Goal: Navigation & Orientation: Find specific page/section

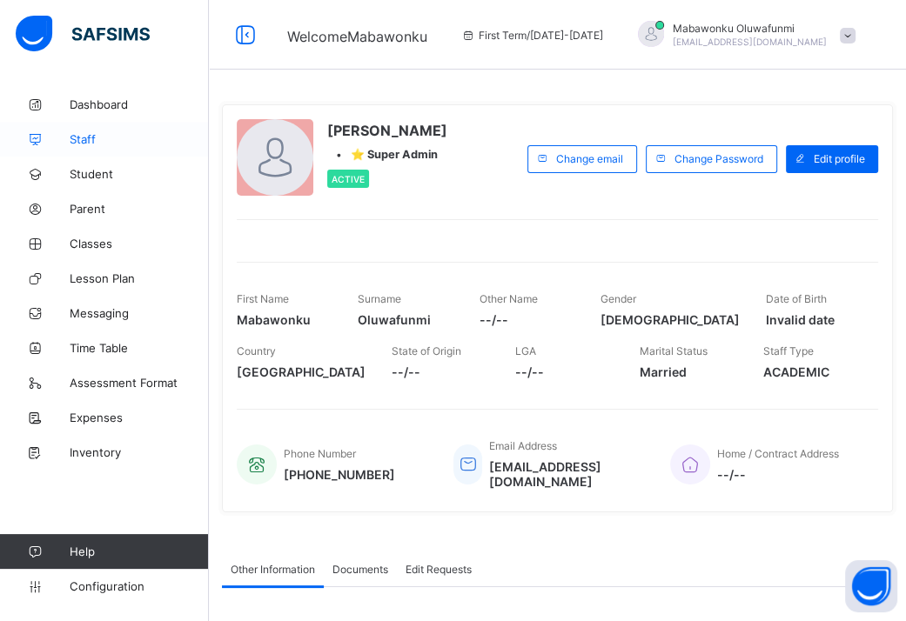
click at [94, 144] on span "Staff" at bounding box center [139, 139] width 139 height 14
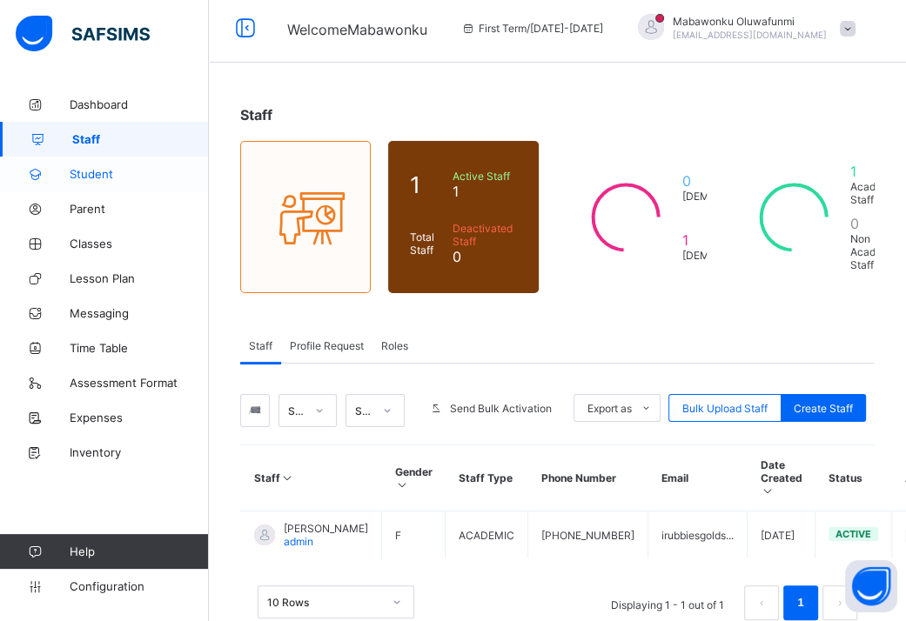
scroll to position [62, 0]
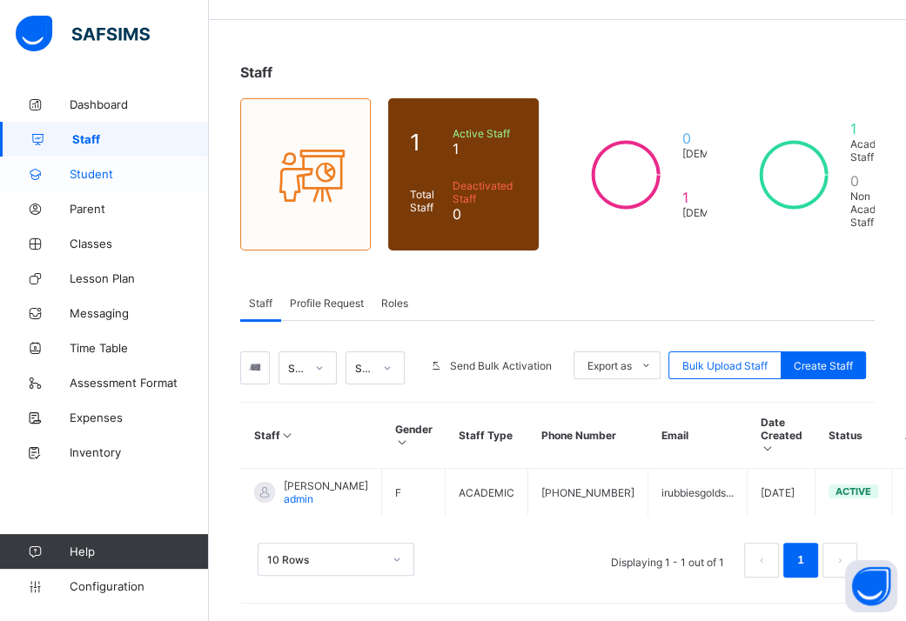
click at [96, 182] on link "Student" at bounding box center [104, 174] width 209 height 35
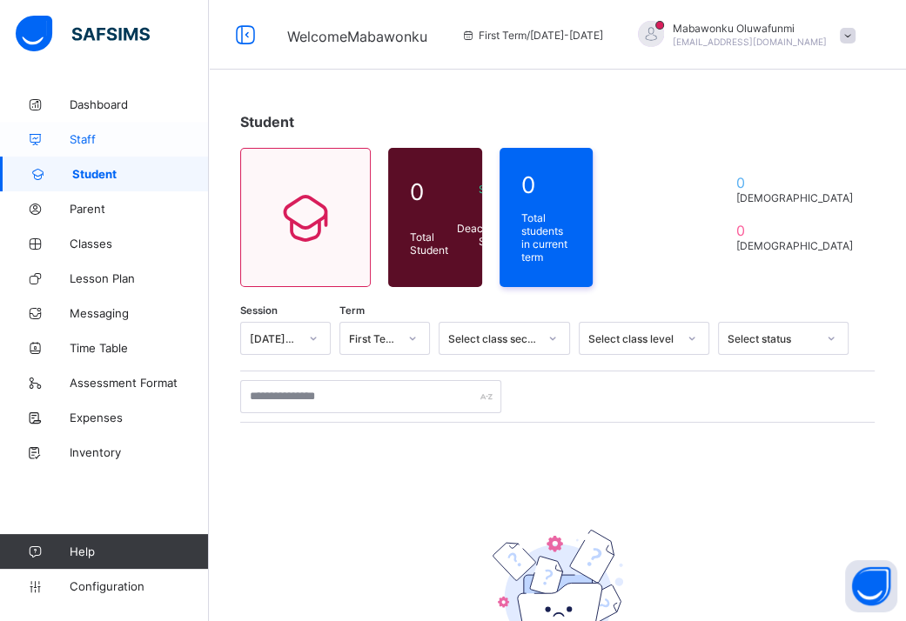
click at [117, 142] on span "Staff" at bounding box center [139, 139] width 139 height 14
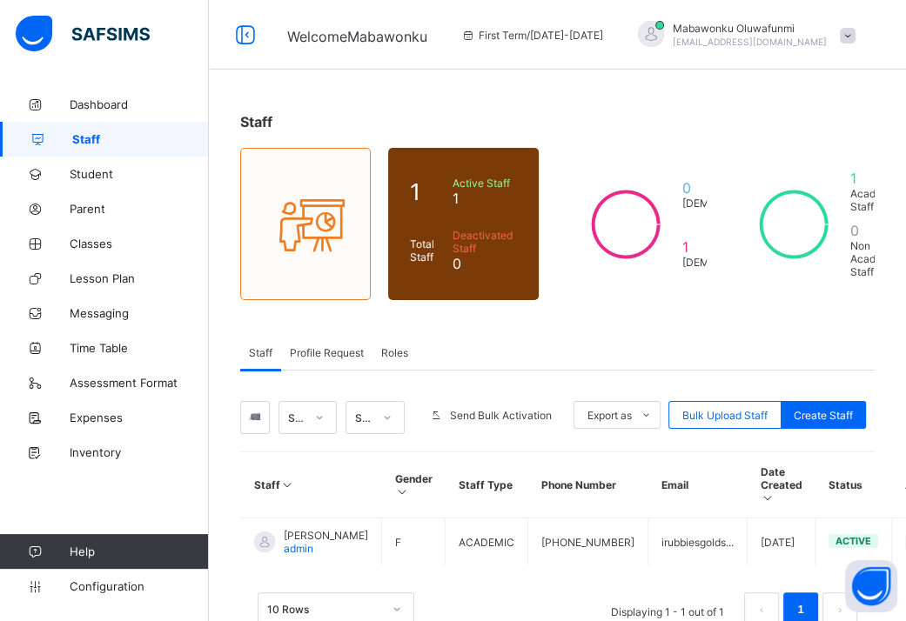
scroll to position [62, 0]
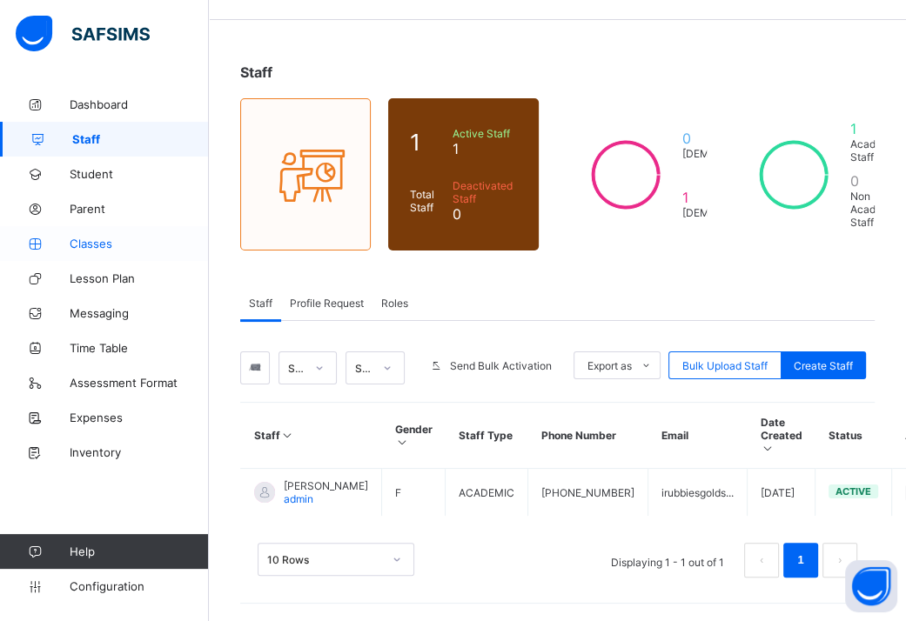
click at [104, 249] on span "Classes" at bounding box center [139, 244] width 139 height 14
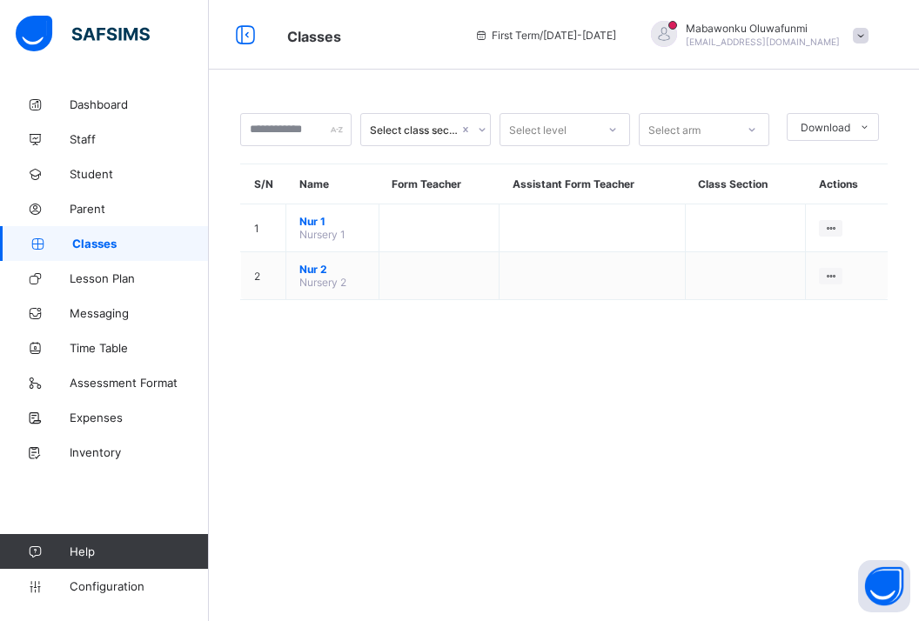
click at [592, 302] on div "Select class section Select level Select arm Download Pdf Report Excel Report S…" at bounding box center [564, 215] width 710 height 257
